Goal: Task Accomplishment & Management: Manage account settings

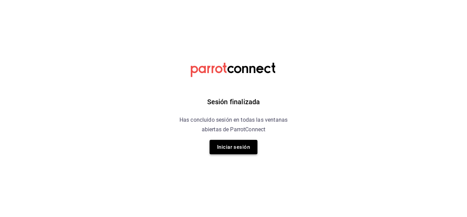
click at [238, 143] on button "Iniciar sesión" at bounding box center [234, 147] width 48 height 14
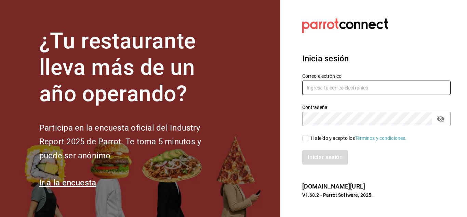
type input "[EMAIL_ADDRESS][DOMAIN_NAME]"
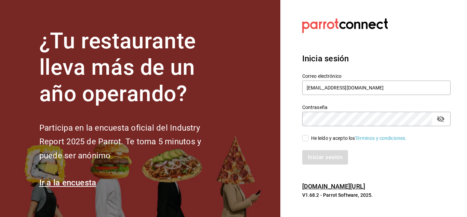
click at [307, 138] on input "He leído y acepto los Términos y condiciones." at bounding box center [305, 138] width 6 height 6
checkbox input "true"
click at [319, 155] on button "Iniciar sesión" at bounding box center [325, 157] width 47 height 14
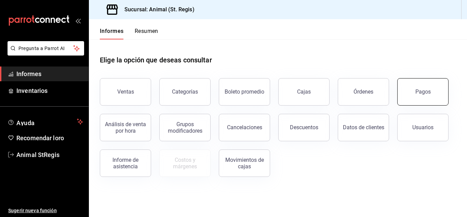
click at [423, 92] on font "Pagos" at bounding box center [423, 91] width 15 height 7
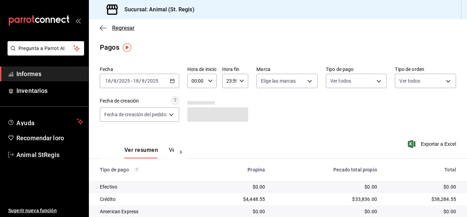
click at [123, 27] on font "Regresar" at bounding box center [123, 28] width 23 height 7
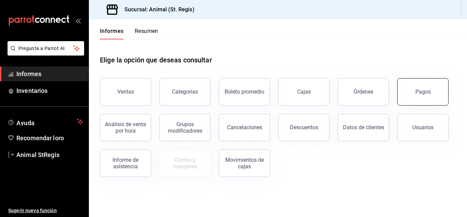
click at [418, 97] on button "Pagos" at bounding box center [423, 91] width 51 height 27
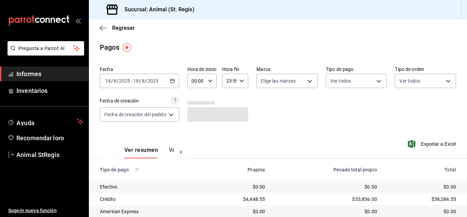
click at [212, 81] on \(Stroke\) "button" at bounding box center [210, 80] width 4 height 2
click at [196, 133] on font "02" at bounding box center [195, 130] width 5 height 5
type input "02:00"
drag, startPoint x: 464, startPoint y: 108, endPoint x: 465, endPoint y: 129, distance: 20.9
click at [465, 130] on div at bounding box center [233, 108] width 467 height 217
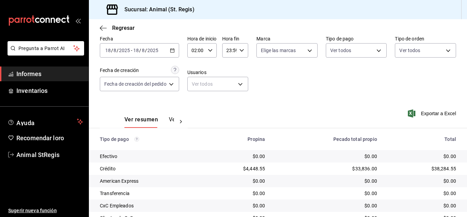
scroll to position [86, 0]
